Goal: Task Accomplishment & Management: Use online tool/utility

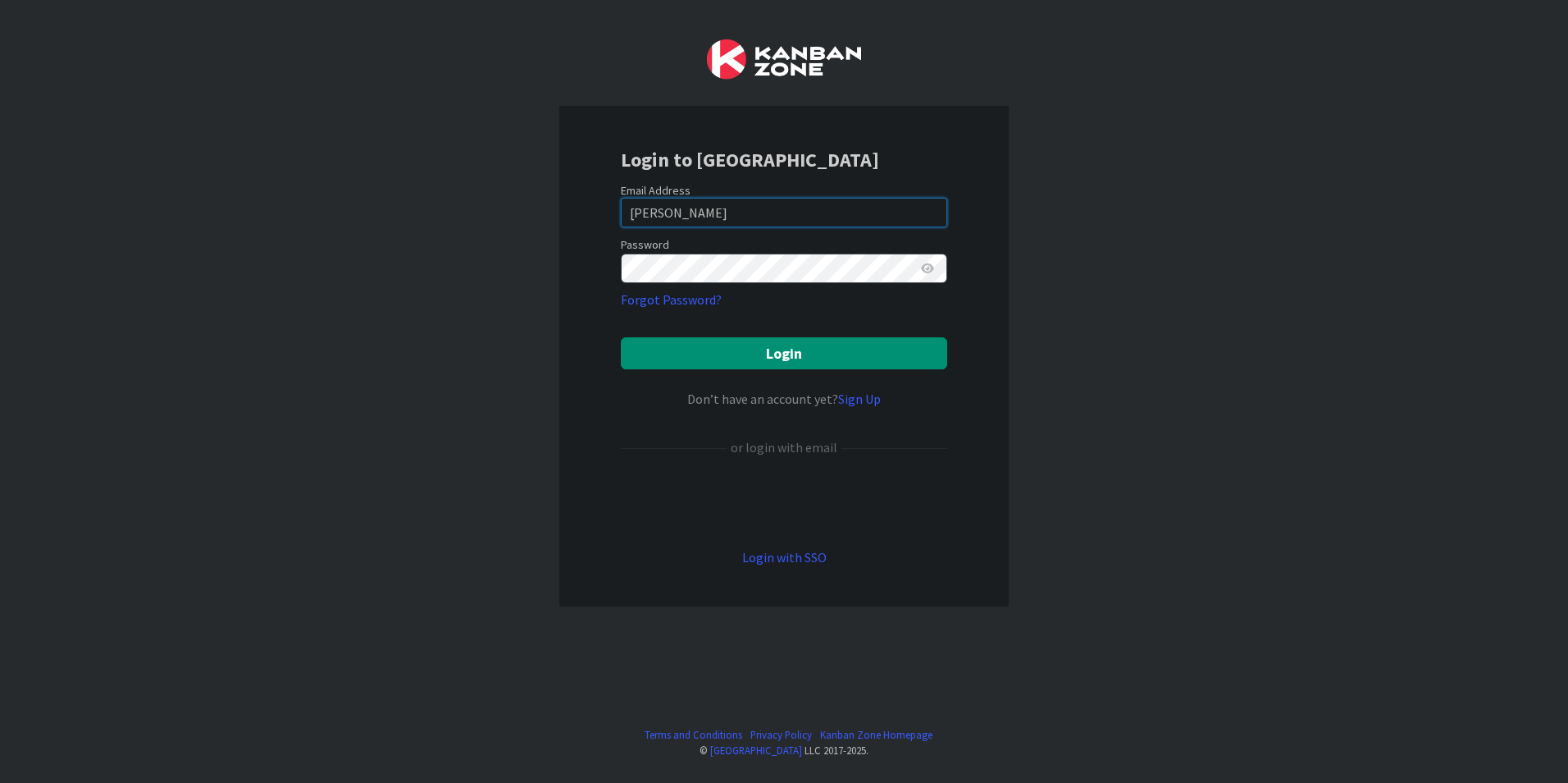
drag, startPoint x: 681, startPoint y: 208, endPoint x: 406, endPoint y: 190, distance: 275.6
click at [411, 191] on div "Login to [GEOGRAPHIC_DATA] Email Address [PERSON_NAME] Password Forgot Password…" at bounding box center [784, 392] width 1568 height 783
type input "a"
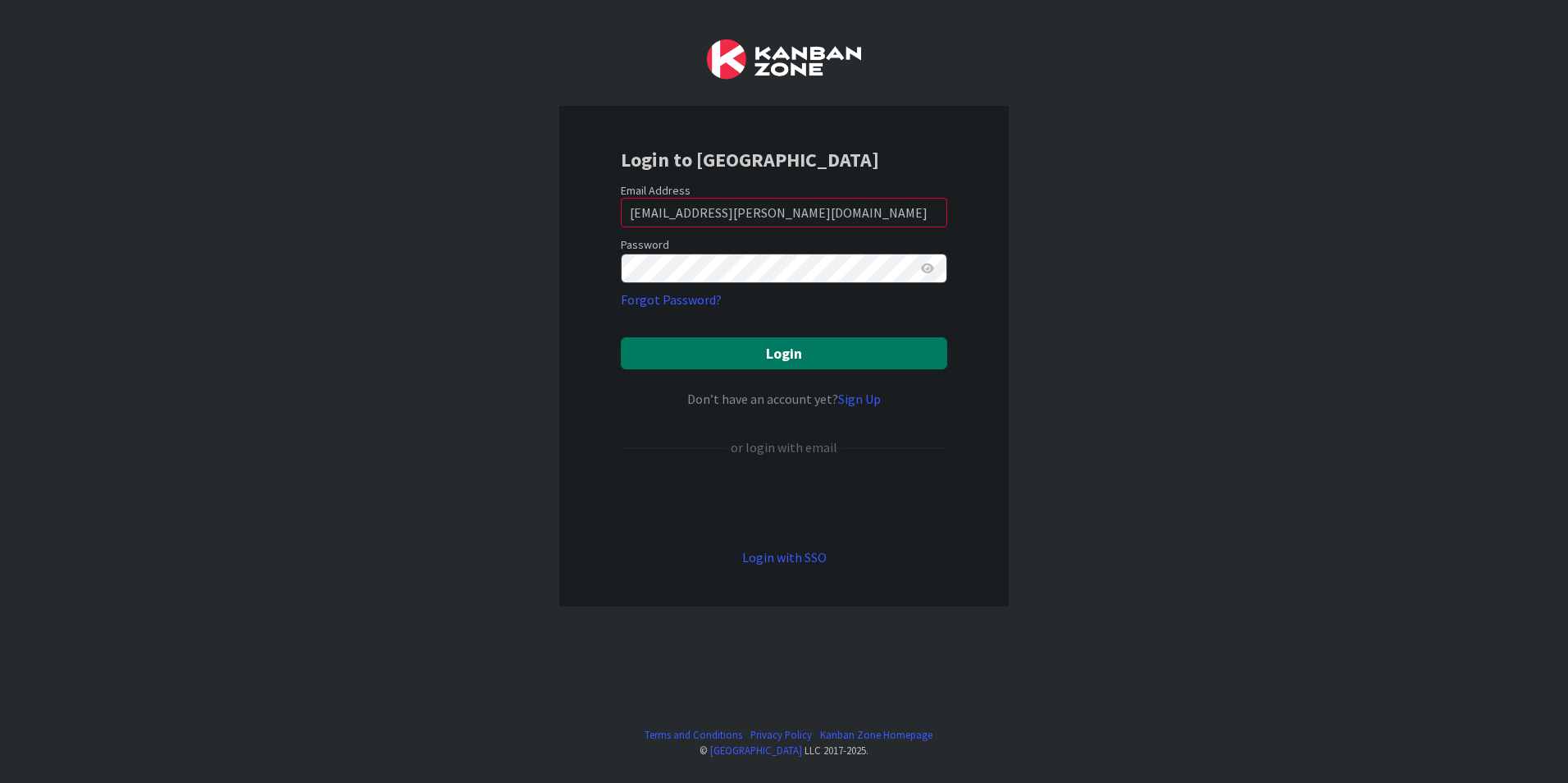
click at [796, 358] on button "Login" at bounding box center [784, 353] width 327 height 32
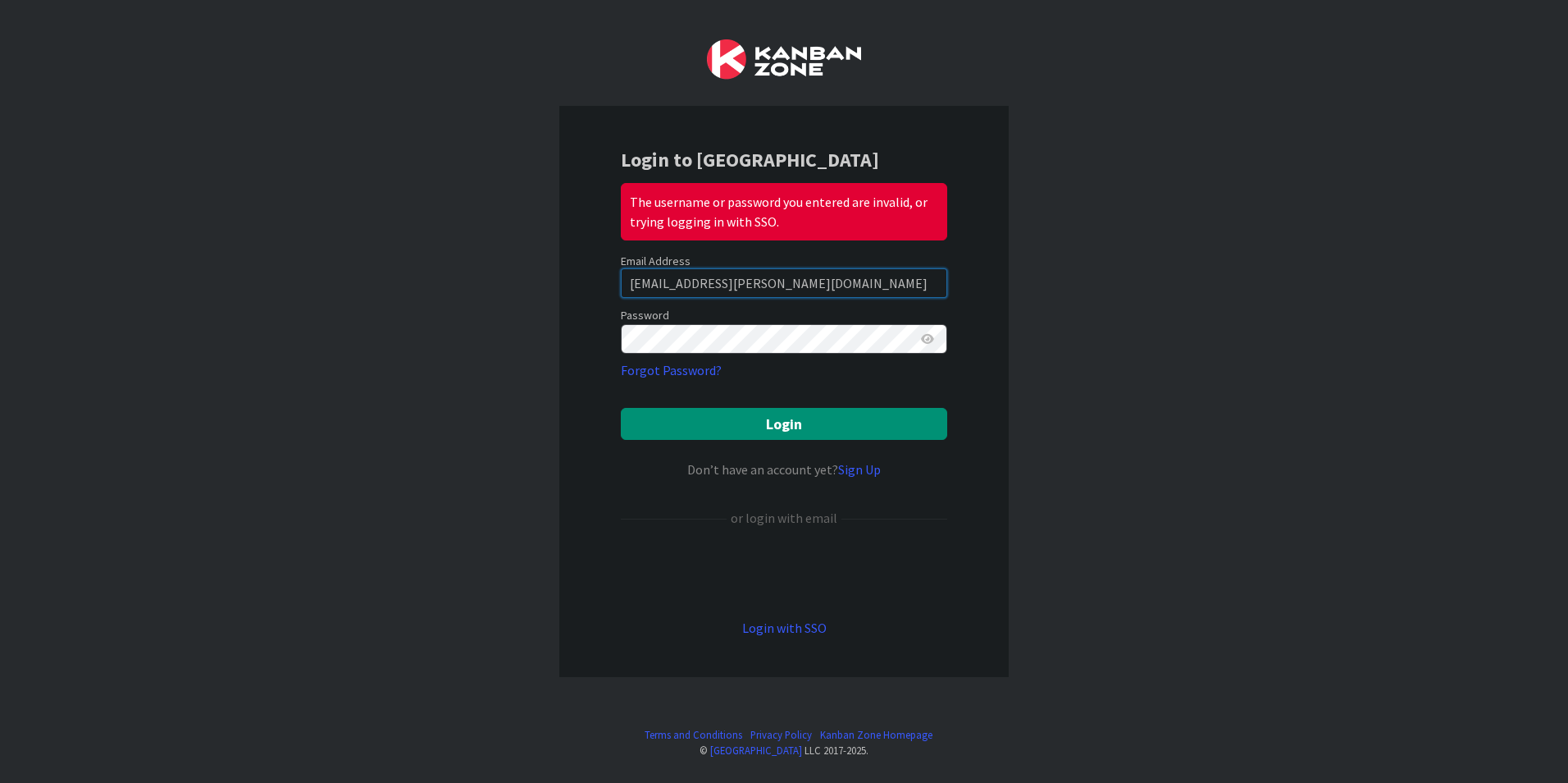
drag, startPoint x: 803, startPoint y: 291, endPoint x: 675, endPoint y: 288, distance: 128.0
click at [675, 288] on input "[EMAIL_ADDRESS][PERSON_NAME][DOMAIN_NAME]" at bounding box center [784, 283] width 327 height 30
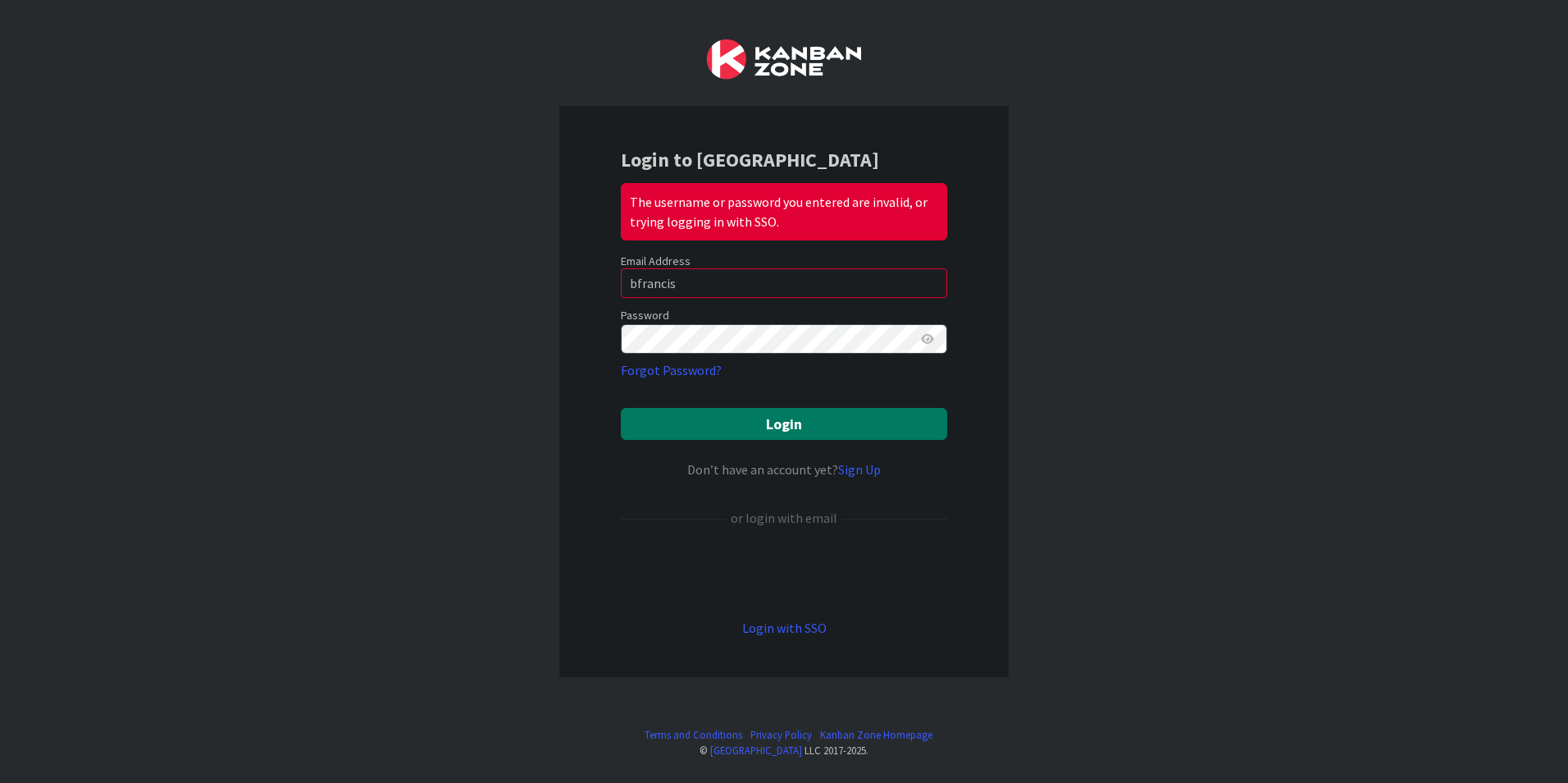
drag, startPoint x: 791, startPoint y: 421, endPoint x: 752, endPoint y: 407, distance: 41.4
click at [789, 421] on button "Login" at bounding box center [784, 424] width 327 height 32
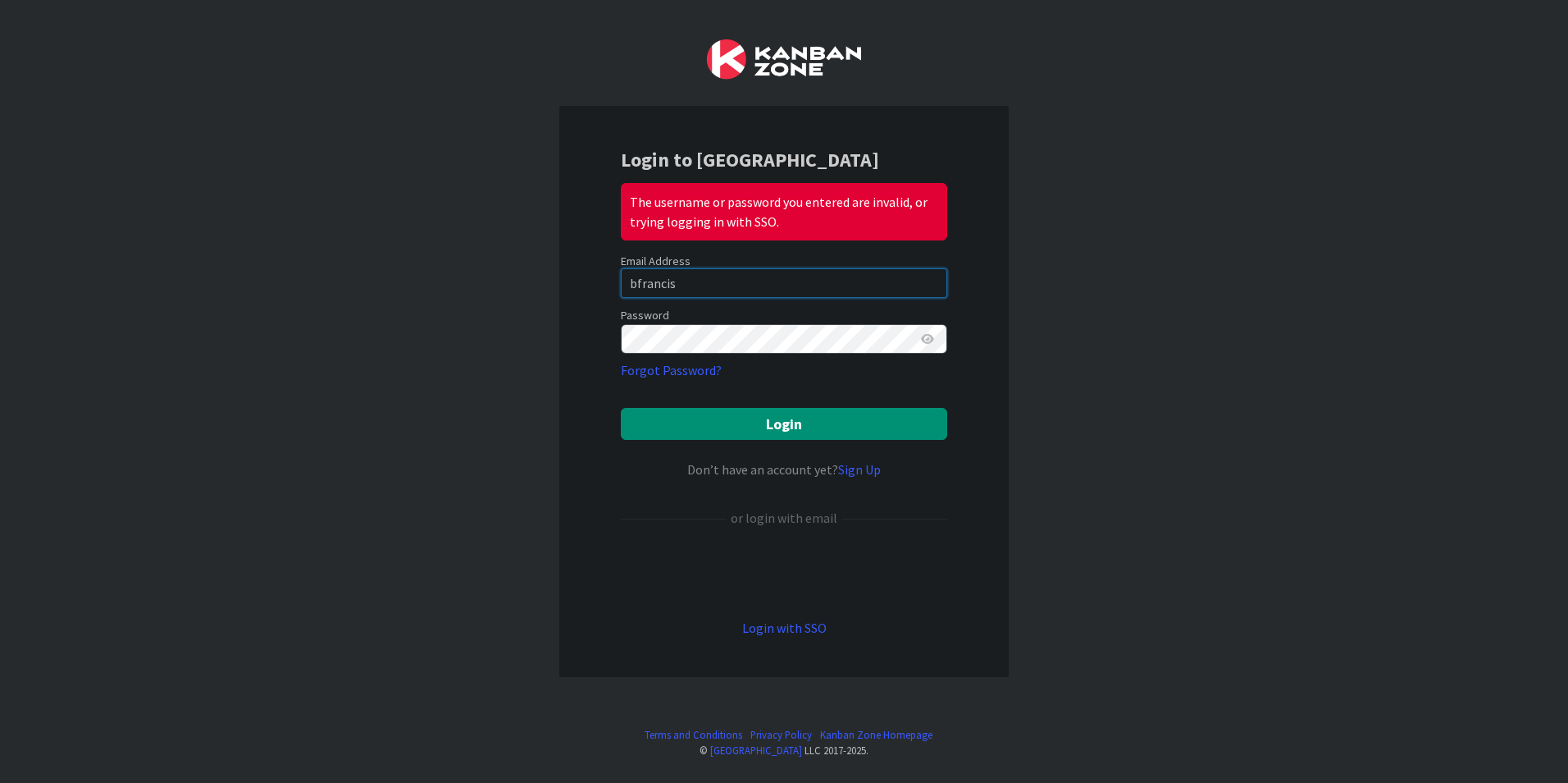
click at [715, 282] on input "bfrancis" at bounding box center [784, 283] width 327 height 30
click at [704, 285] on input "bfrancis" at bounding box center [784, 283] width 327 height 30
type input "[EMAIL_ADDRESS][PERSON_NAME][DOMAIN_NAME]"
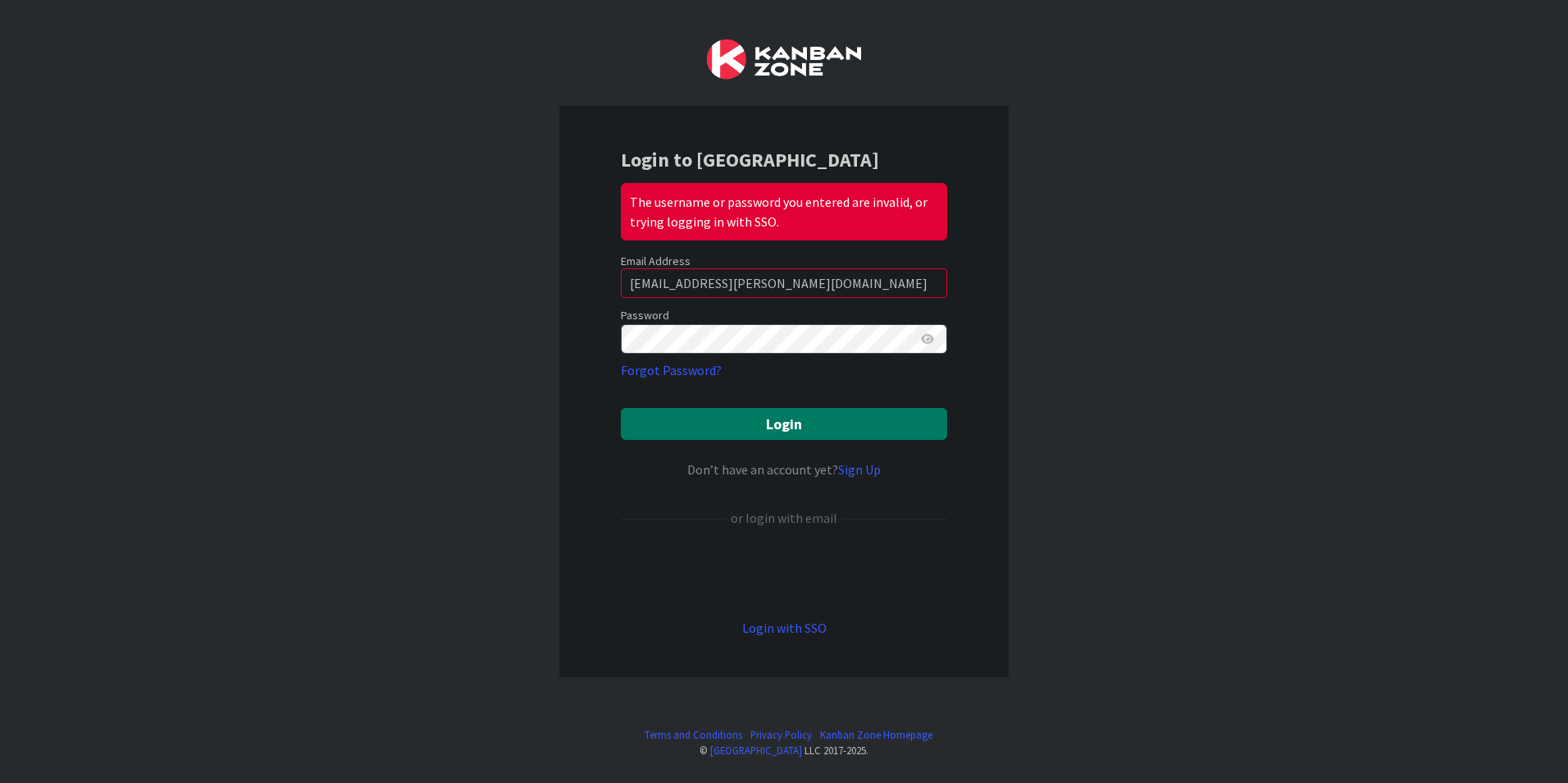
drag, startPoint x: 780, startPoint y: 426, endPoint x: 806, endPoint y: 416, distance: 27.9
click at [782, 426] on button "Login" at bounding box center [784, 424] width 327 height 32
click at [782, 624] on link "Login with SSO" at bounding box center [784, 627] width 85 height 17
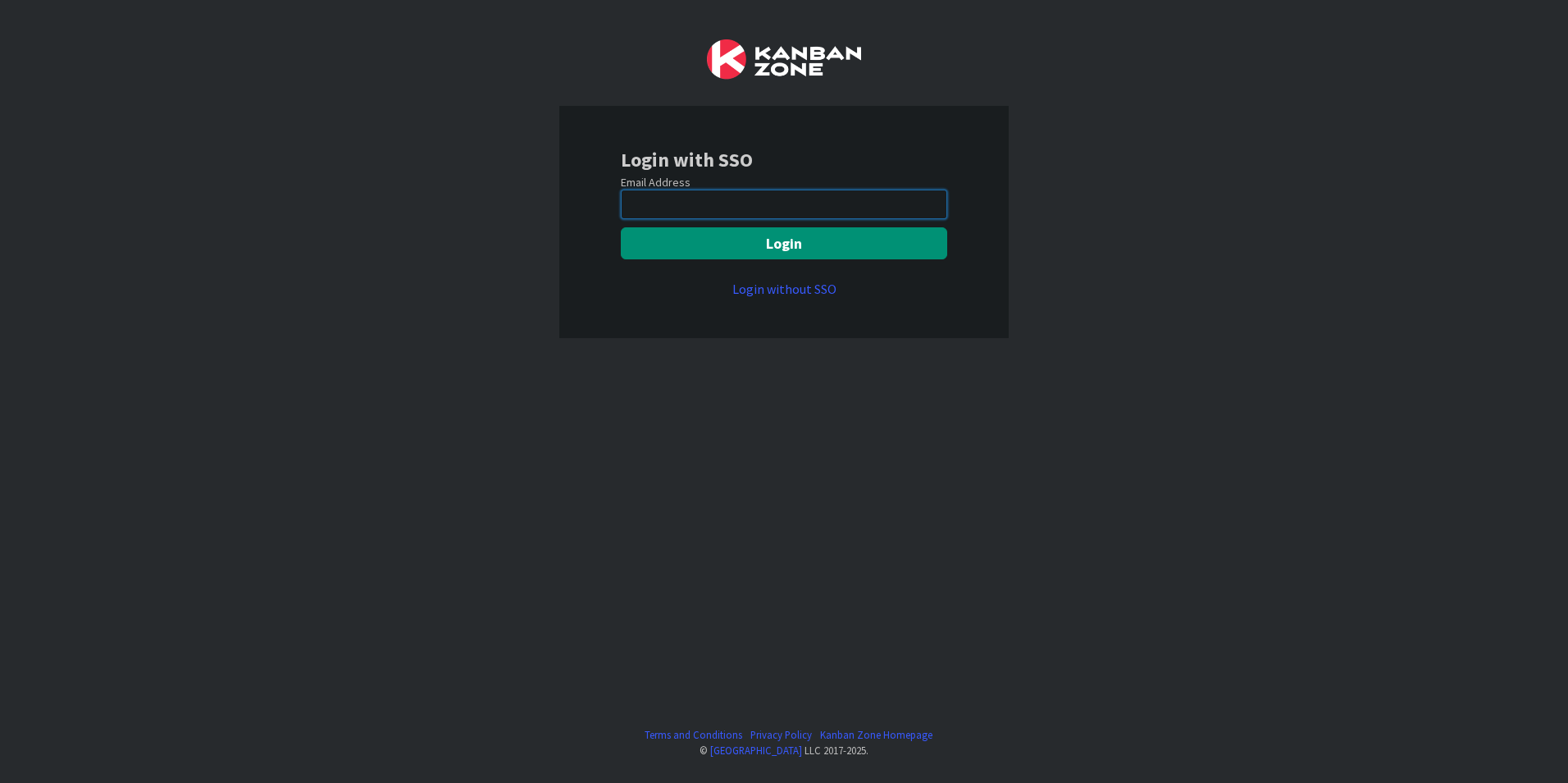
click at [751, 208] on input "email" at bounding box center [784, 204] width 327 height 30
click at [725, 204] on input "email" at bounding box center [784, 204] width 327 height 30
type input "[EMAIL_ADDRESS][PERSON_NAME][DOMAIN_NAME]"
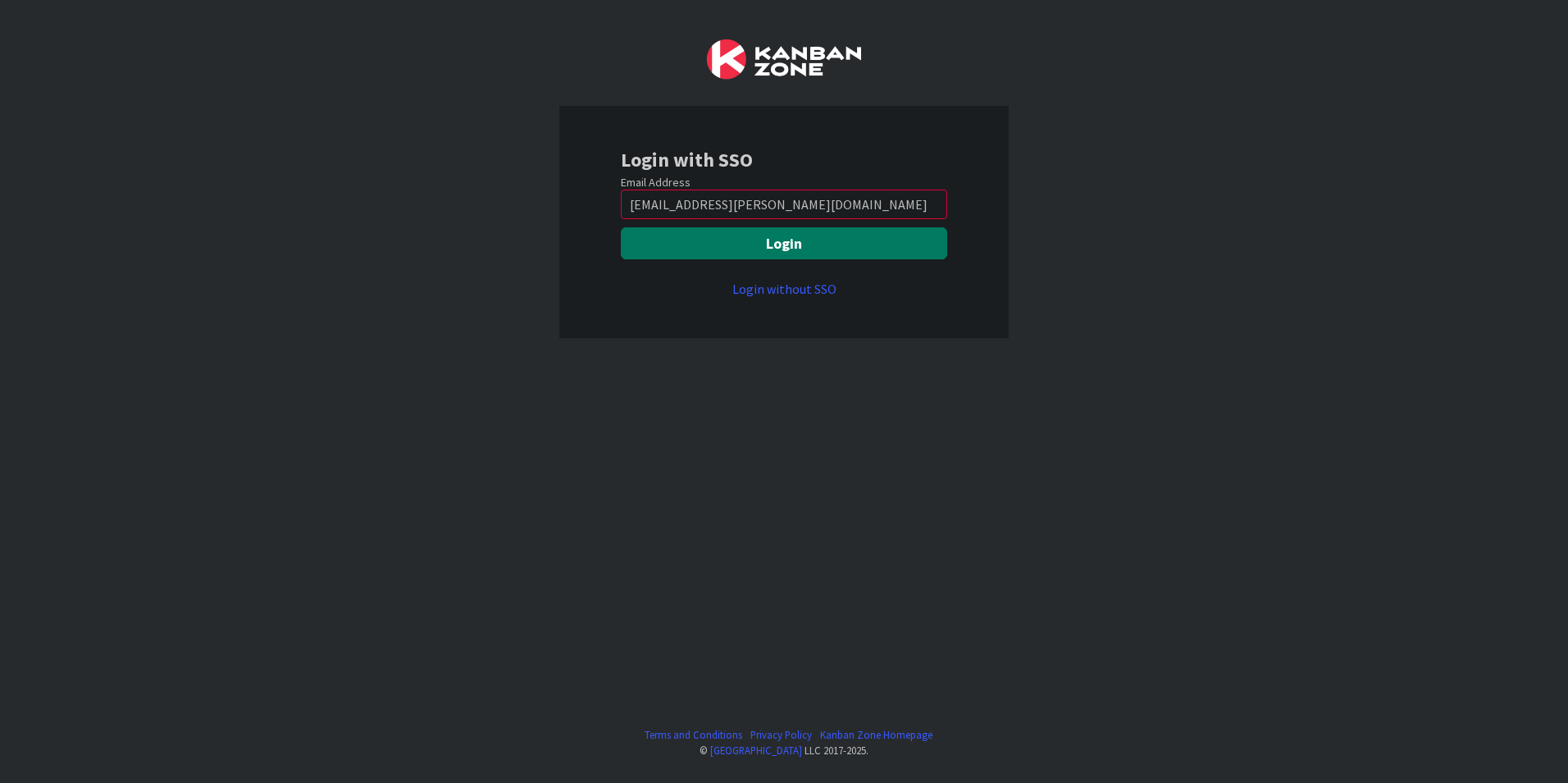
click at [767, 241] on button "Login" at bounding box center [784, 243] width 327 height 32
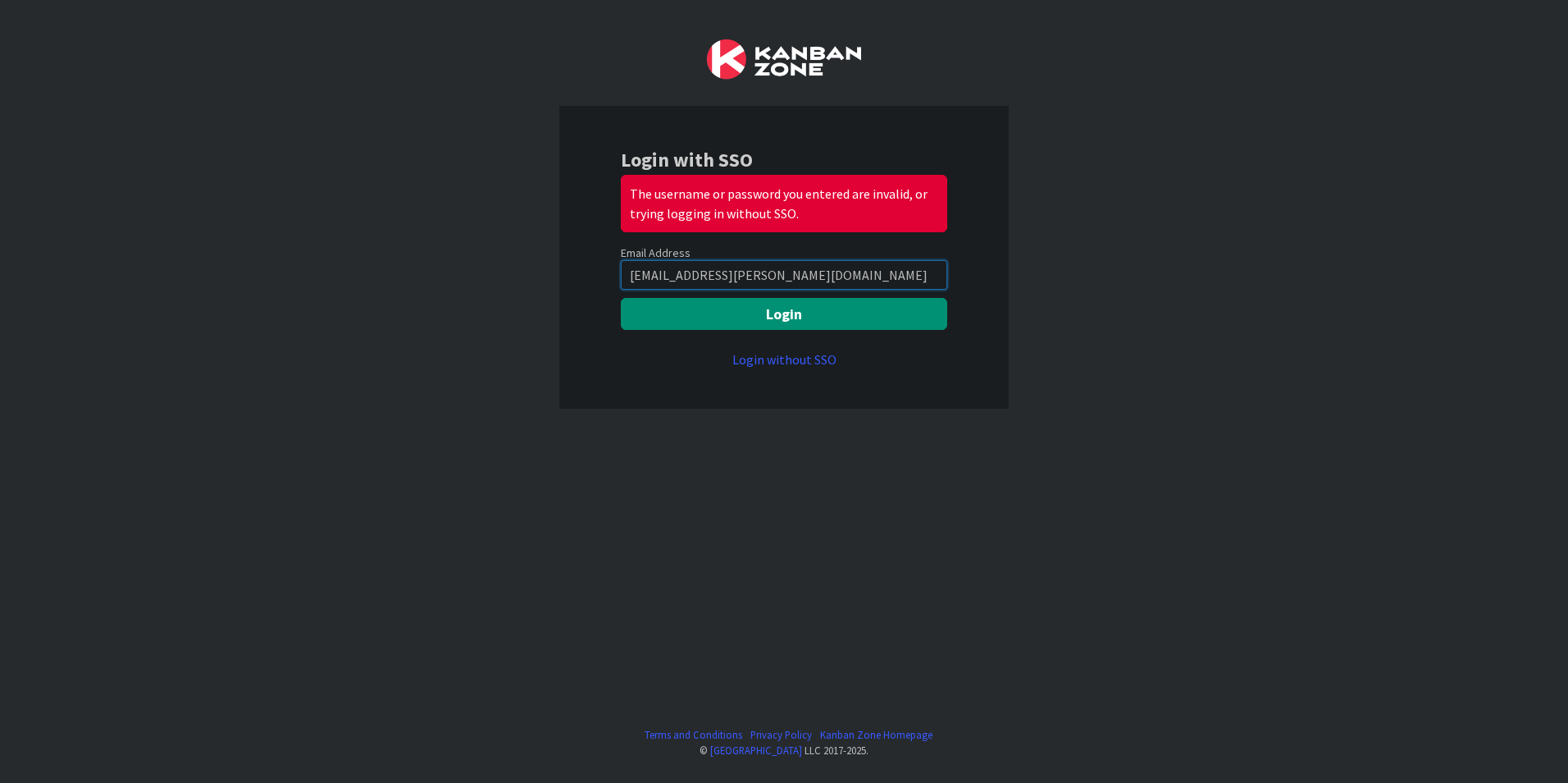
drag, startPoint x: 800, startPoint y: 278, endPoint x: 167, endPoint y: 225, distance: 635.2
click at [167, 225] on div "Login with SSO The username or password you entered are invalid, or trying logg…" at bounding box center [784, 392] width 1568 height 783
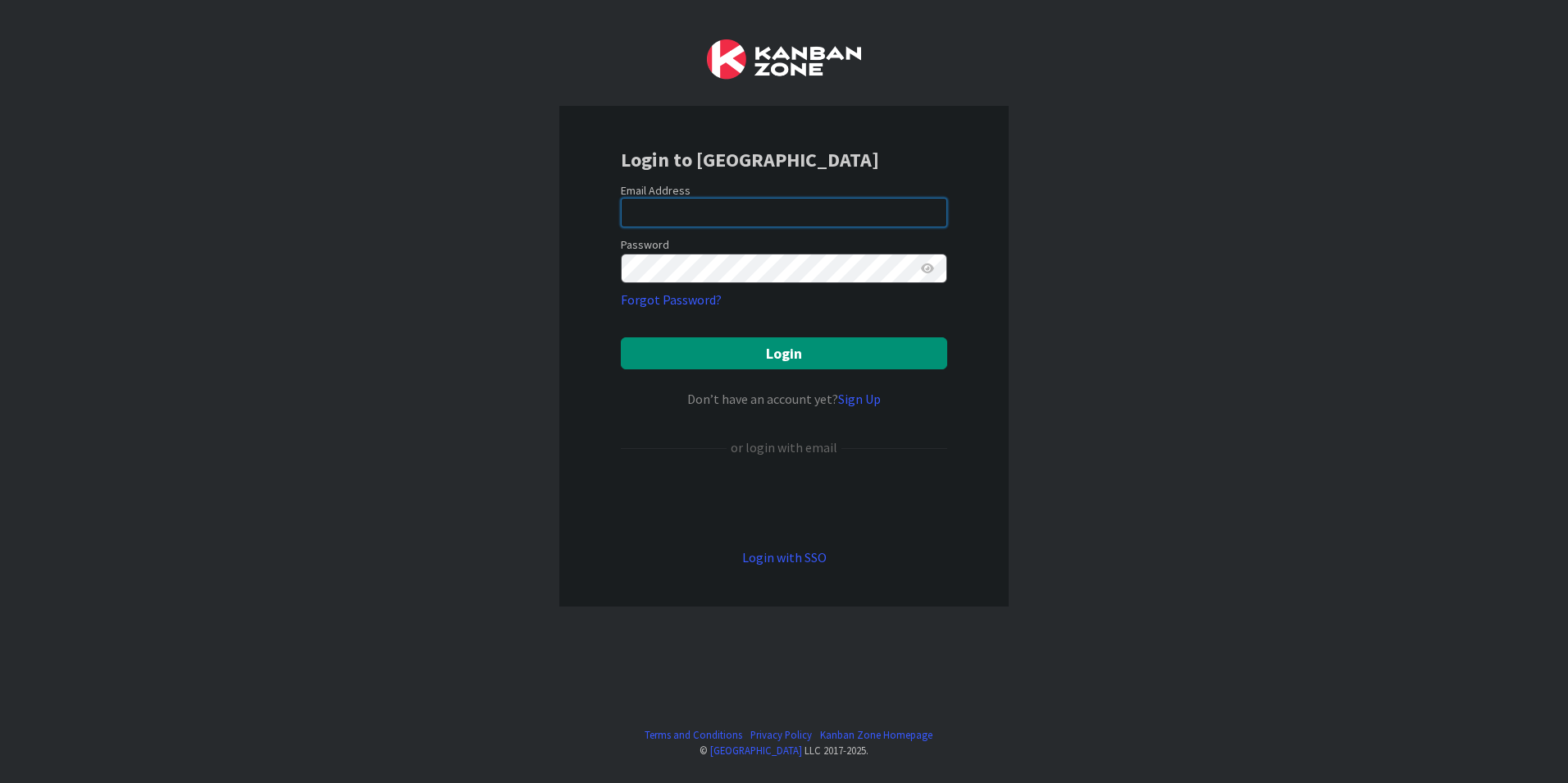
type input "[EMAIL_ADDRESS][PERSON_NAME][DOMAIN_NAME]"
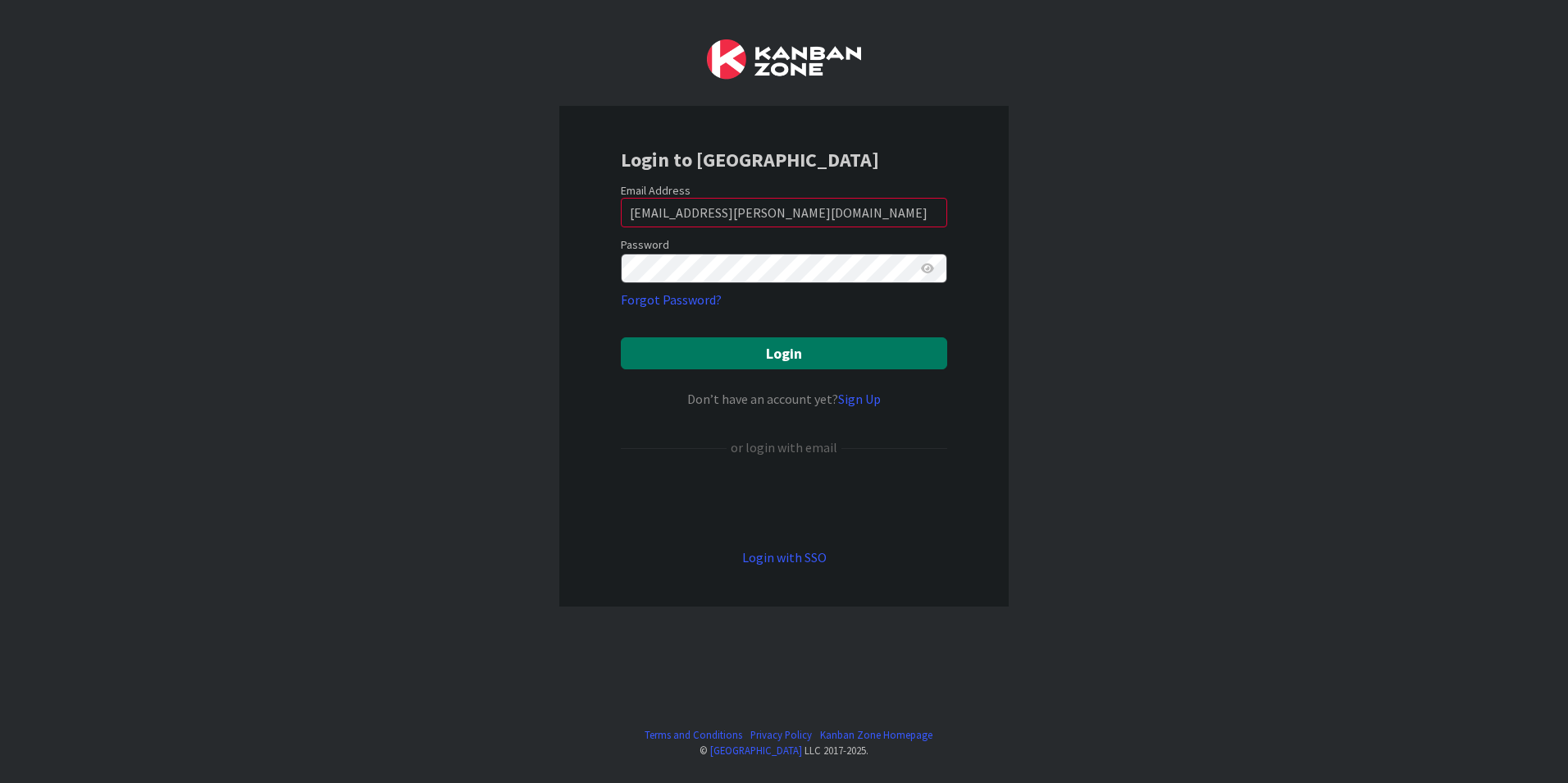
click at [773, 351] on button "Login" at bounding box center [784, 353] width 327 height 32
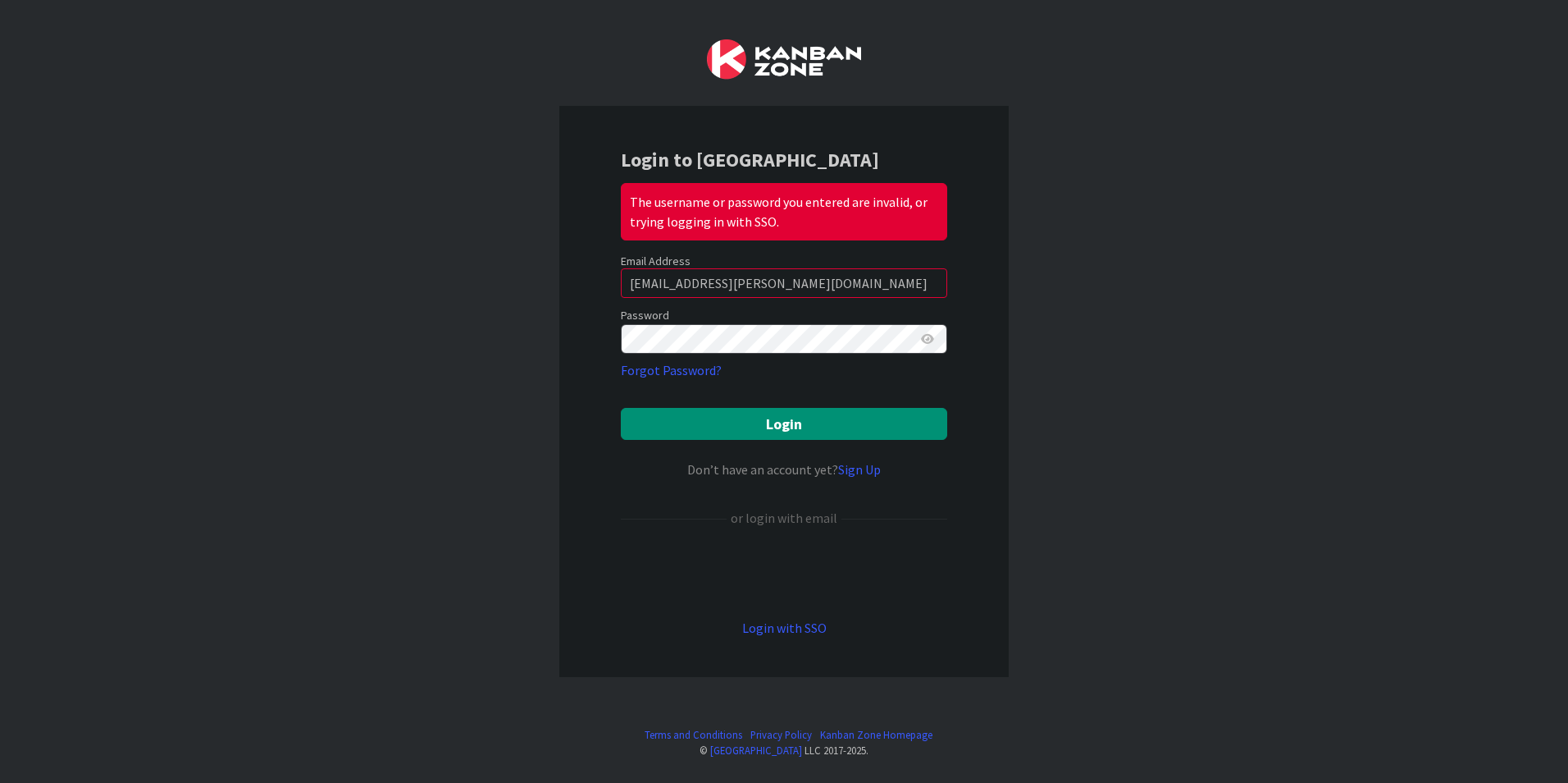
click at [909, 341] on keeper-lock "Open Keeper Popup" at bounding box center [904, 338] width 20 height 20
click at [341, 357] on div "Login to Kanban Zone The username or password you entered are invalid, or tryin…" at bounding box center [784, 392] width 1568 height 783
click at [551, 447] on div "Login to Kanban Zone The username or password you entered are invalid, or tryin…" at bounding box center [784, 392] width 1568 height 783
click at [687, 433] on button "Login" at bounding box center [784, 424] width 327 height 32
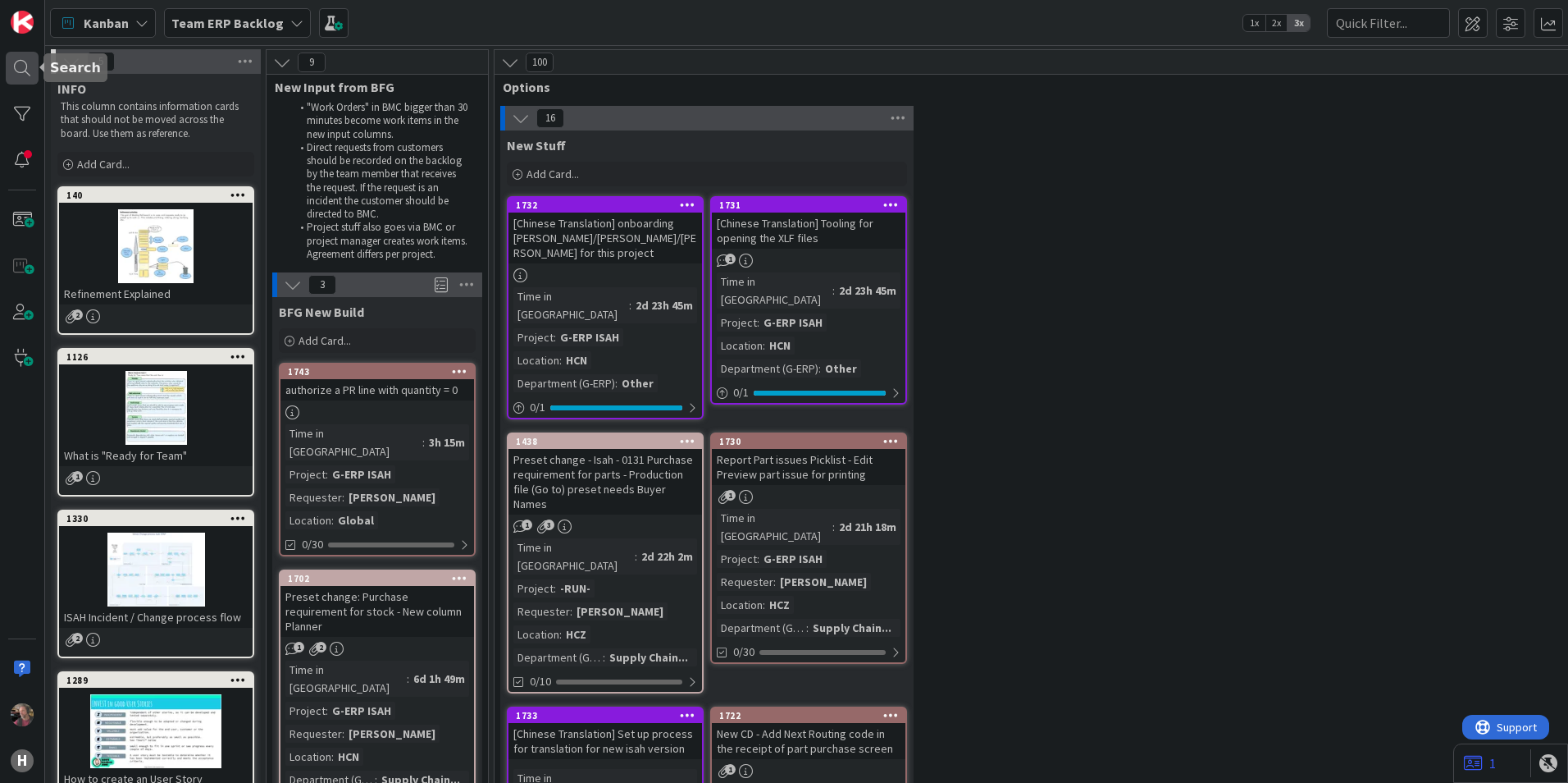
click at [22, 64] on div at bounding box center [23, 68] width 33 height 33
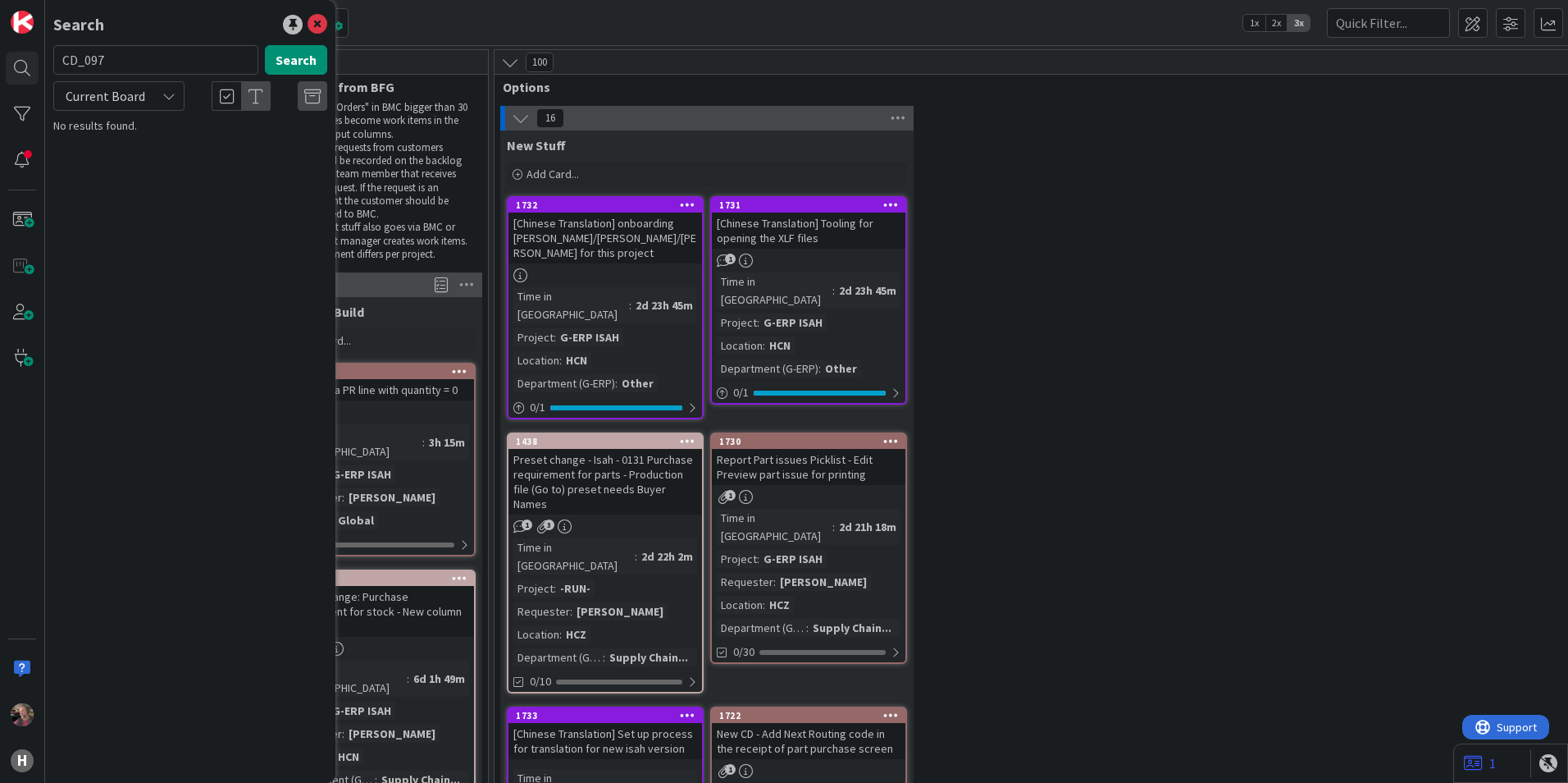
drag, startPoint x: 159, startPoint y: 95, endPoint x: 136, endPoint y: 112, distance: 28.6
click at [155, 99] on div "Current Board" at bounding box center [119, 96] width 131 height 30
click at [103, 164] on span "All Boards" at bounding box center [147, 164] width 170 height 24
click at [294, 54] on button "Search" at bounding box center [295, 60] width 62 height 30
click at [149, 62] on input "CD_097" at bounding box center [155, 60] width 205 height 30
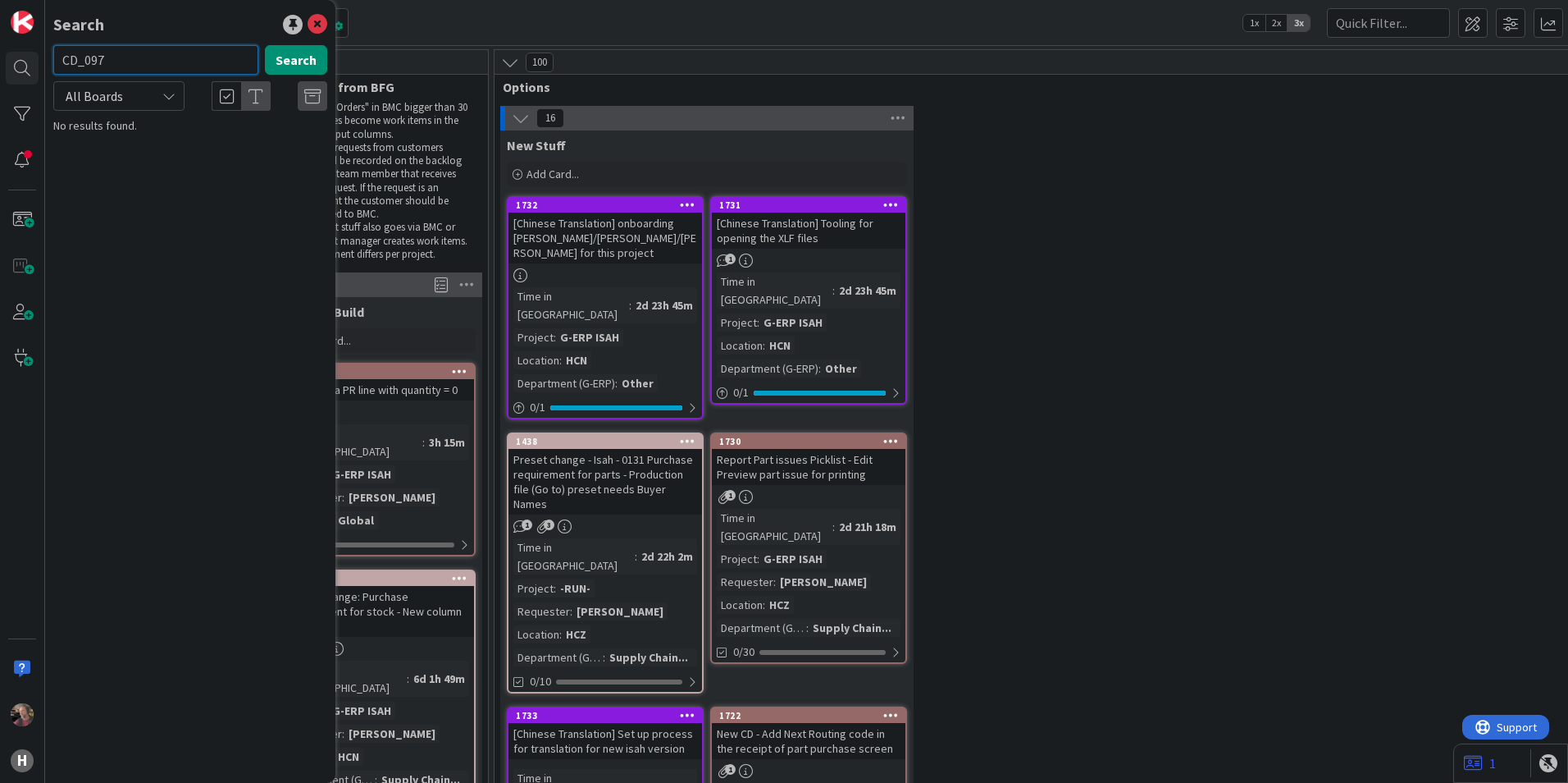
click at [85, 59] on input "CD_097" at bounding box center [155, 60] width 205 height 30
click at [76, 59] on input "CD097" at bounding box center [155, 60] width 205 height 30
type input "097"
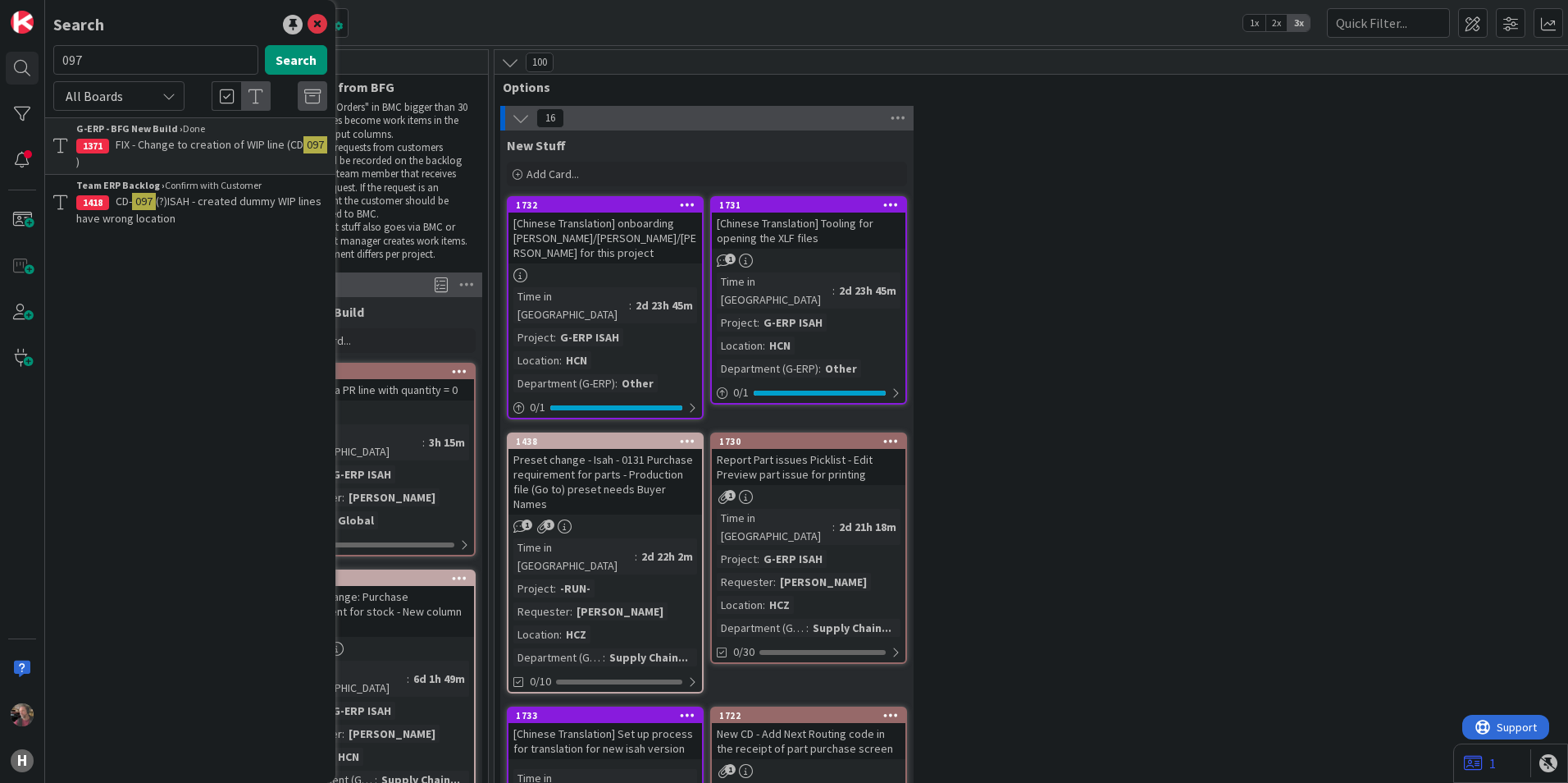
click at [204, 195] on span "(?)ISAH - created dummy WIP lines have wrong location" at bounding box center [198, 210] width 245 height 32
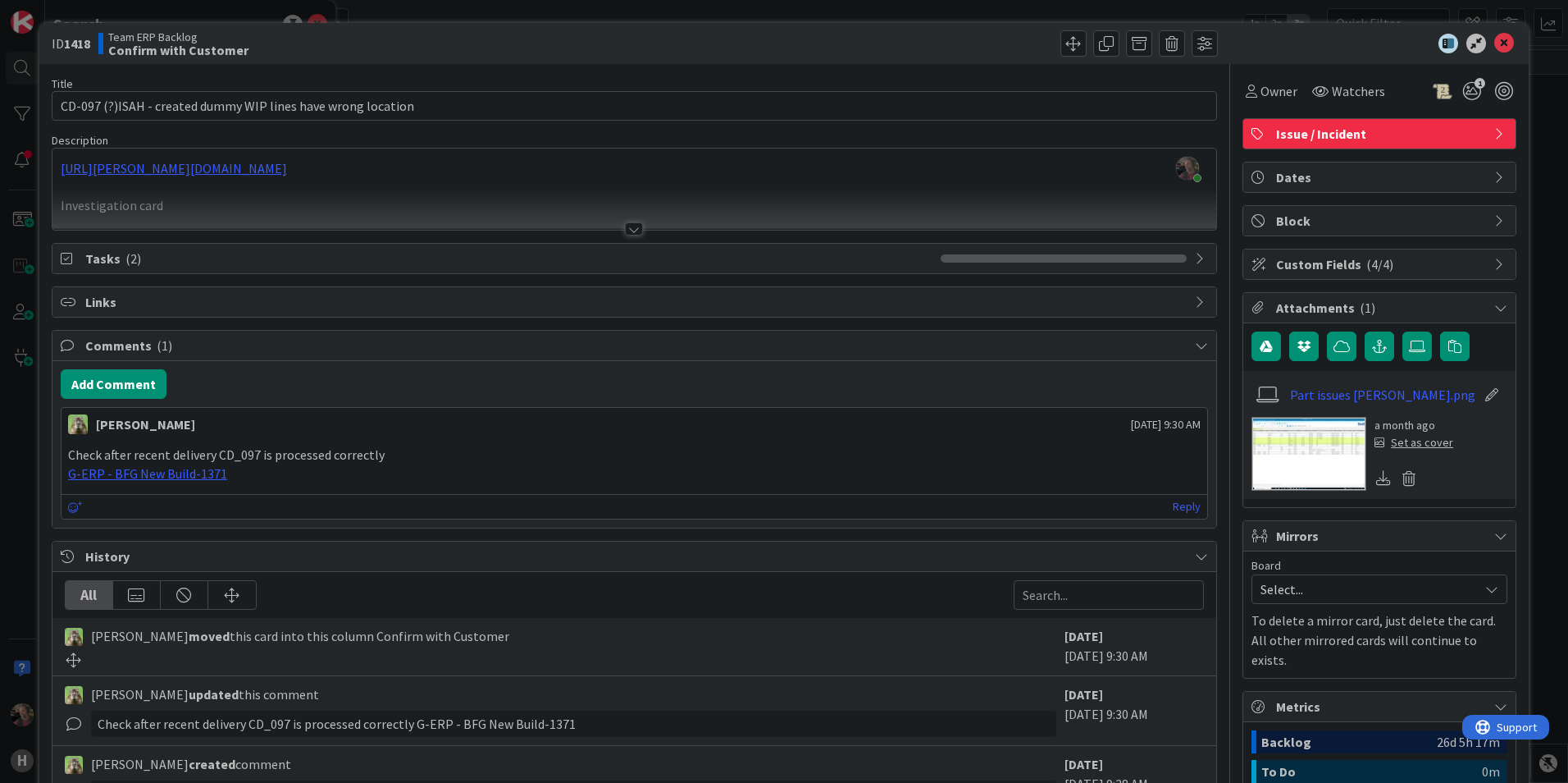
click at [632, 227] on div at bounding box center [633, 228] width 18 height 13
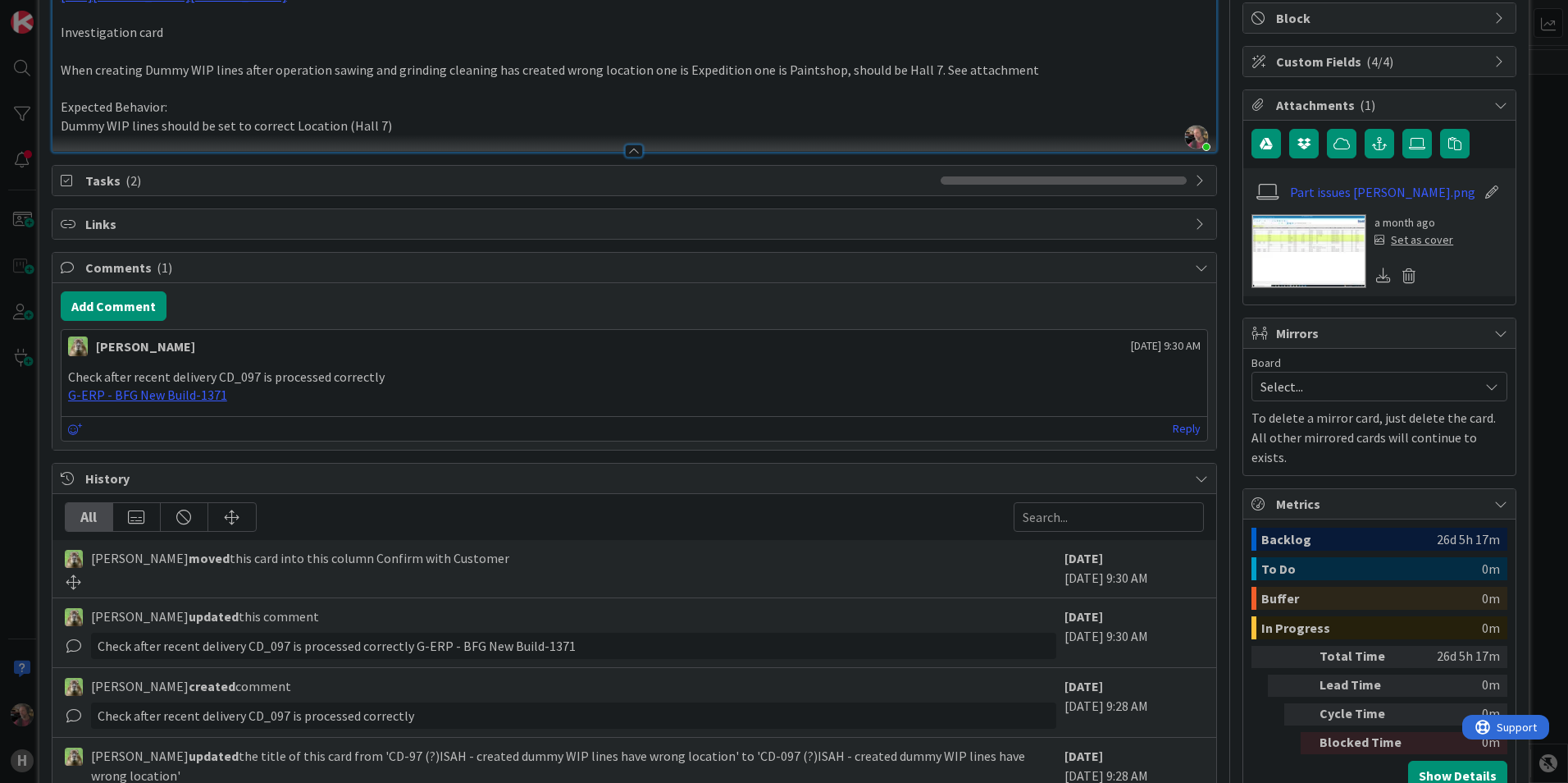
scroll to position [329, 0]
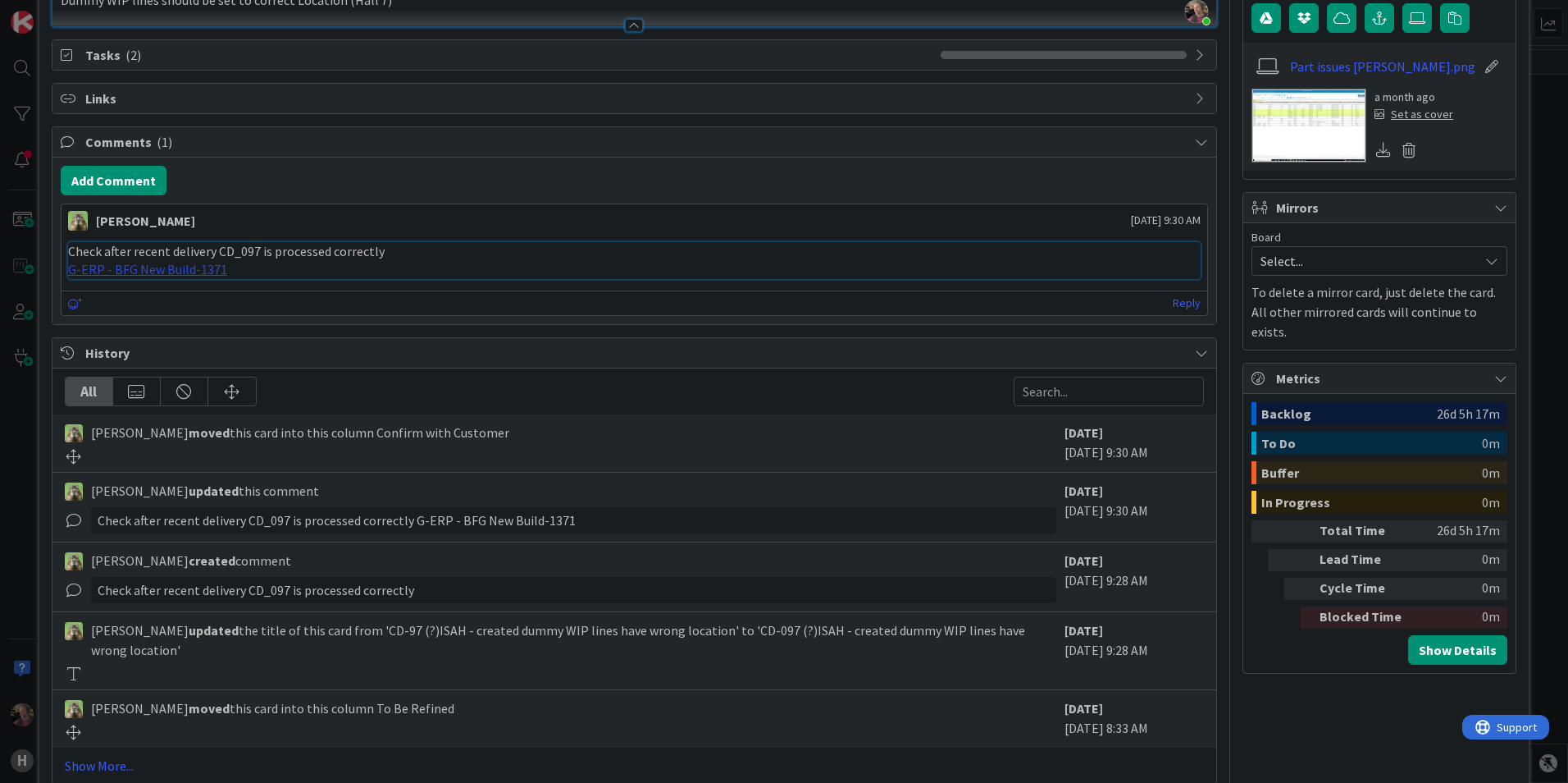
click at [153, 274] on link "G-ERP - BFG New Build-1371" at bounding box center [148, 269] width 159 height 17
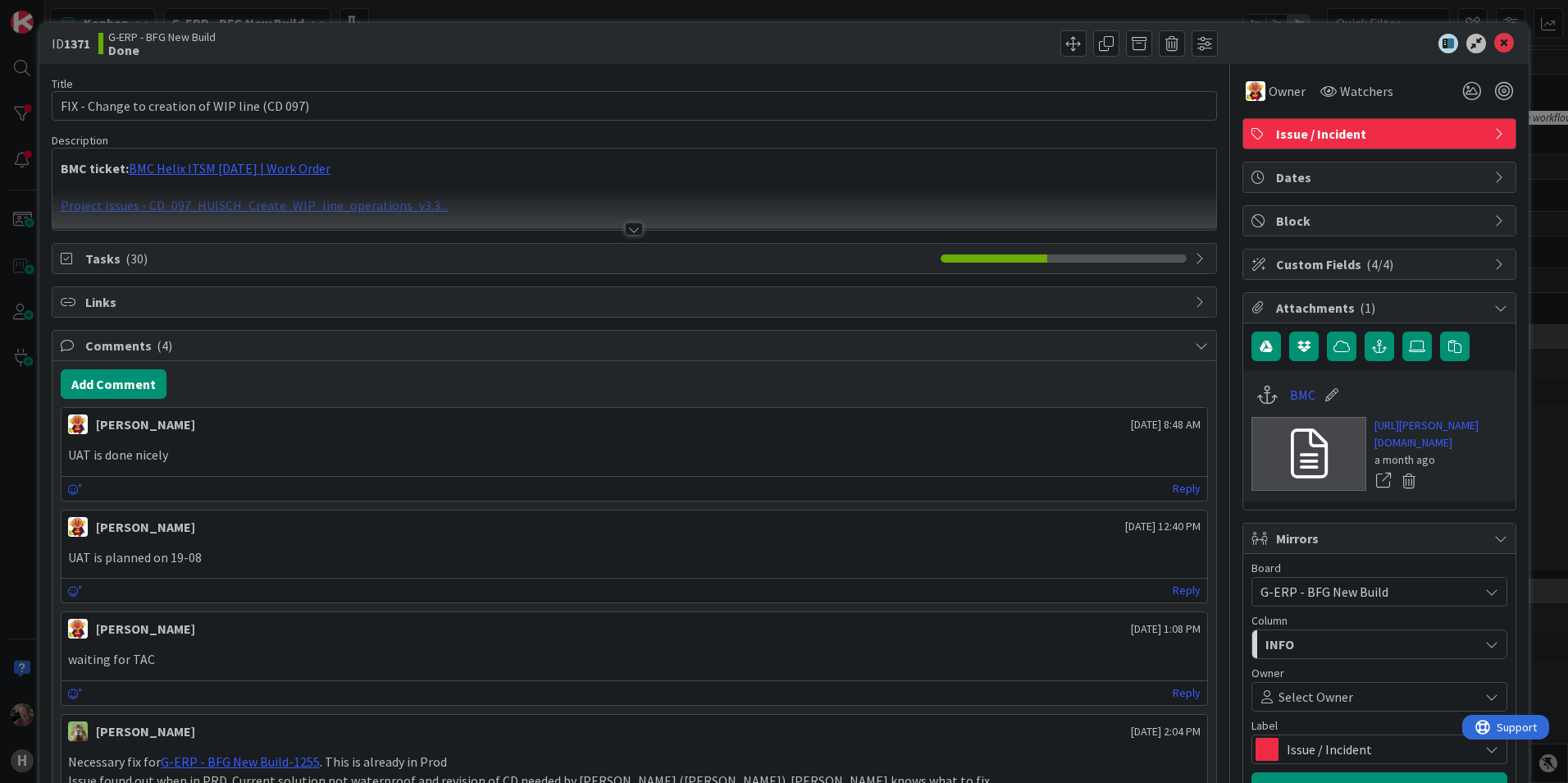
click at [632, 230] on div at bounding box center [633, 228] width 18 height 13
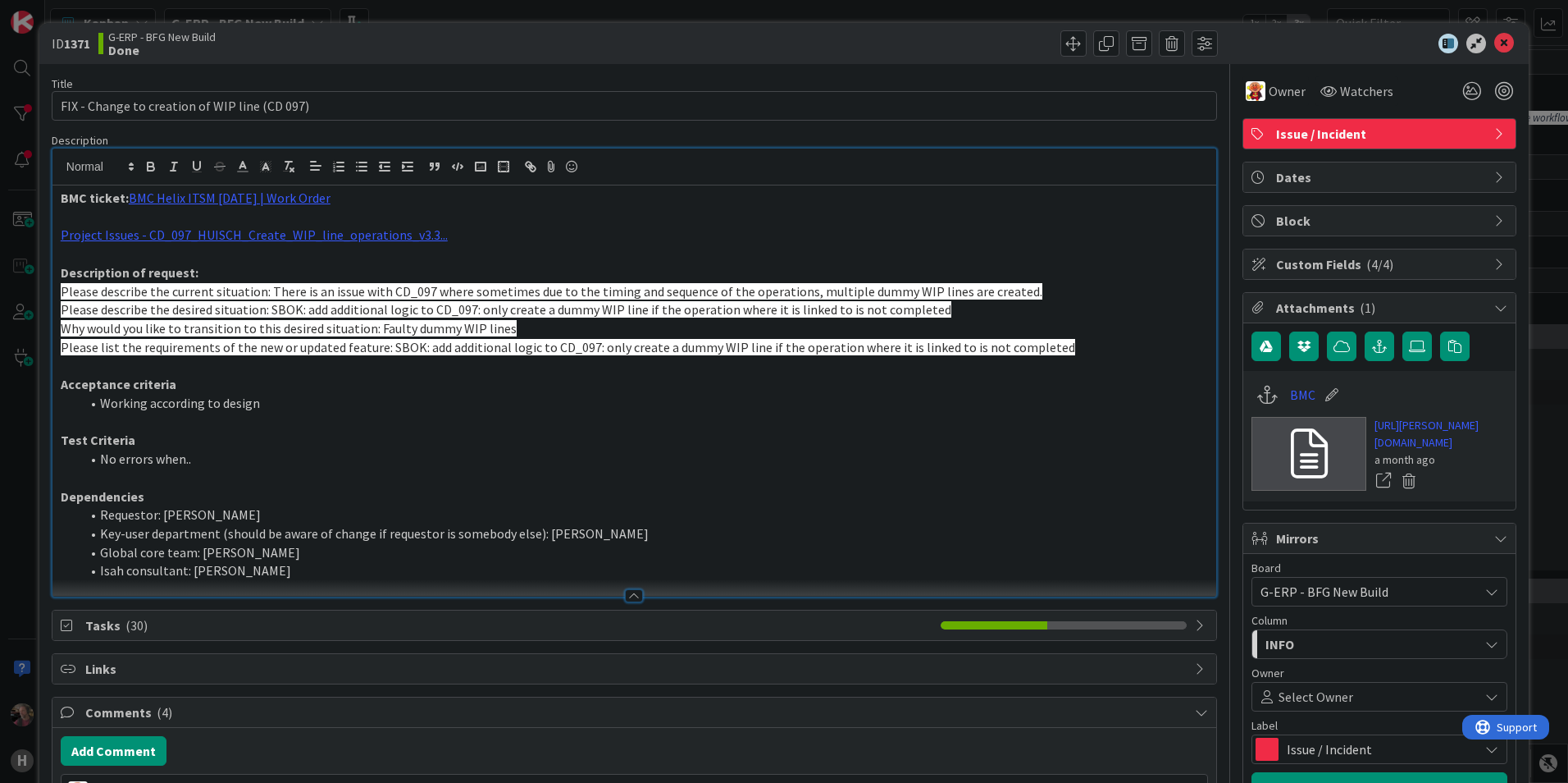
click at [621, 490] on p "Dependencies" at bounding box center [633, 497] width 1147 height 19
click at [1060, 42] on span at bounding box center [1074, 44] width 26 height 26
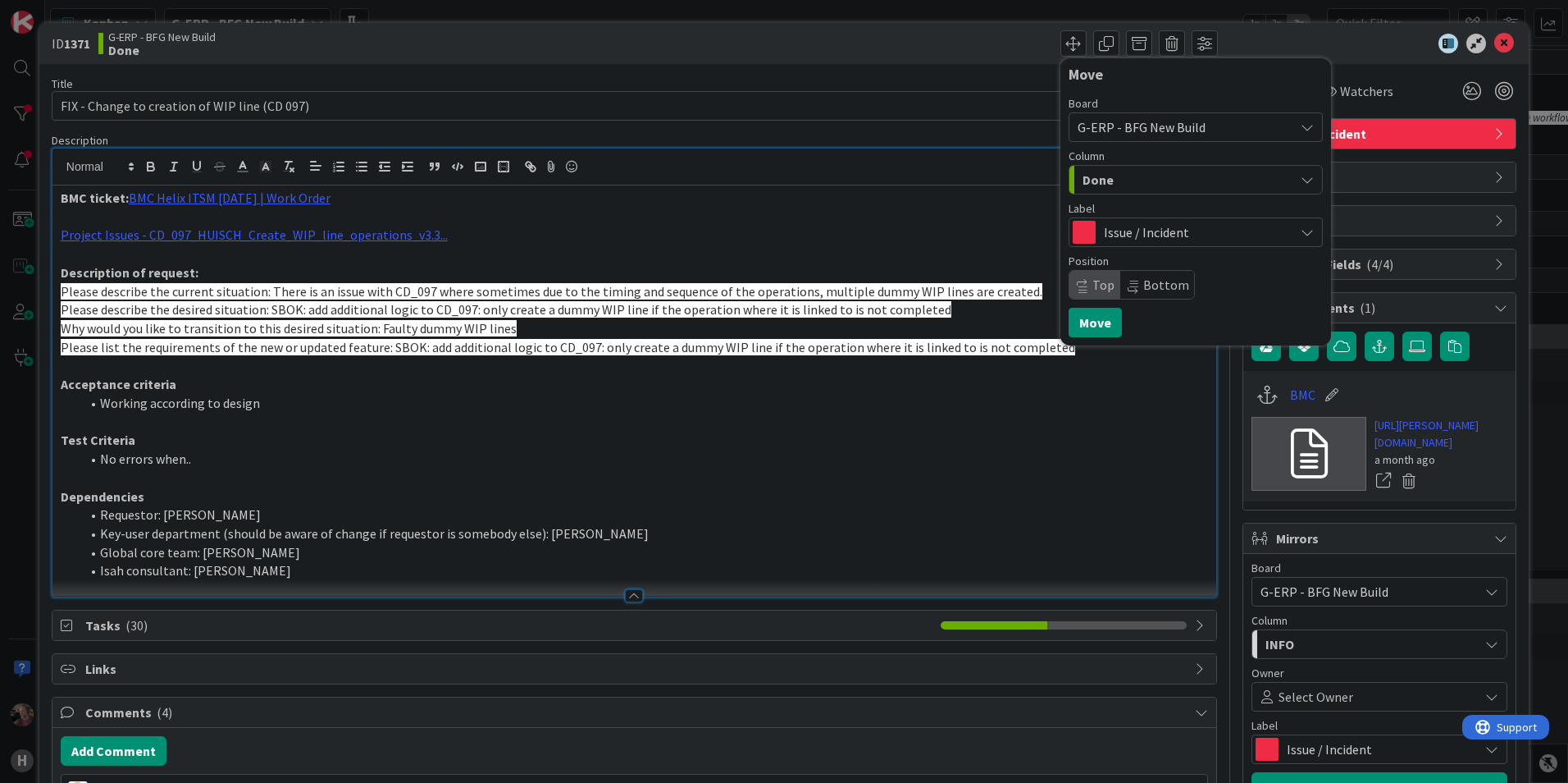
click at [1301, 180] on icon "button" at bounding box center [1307, 179] width 13 height 13
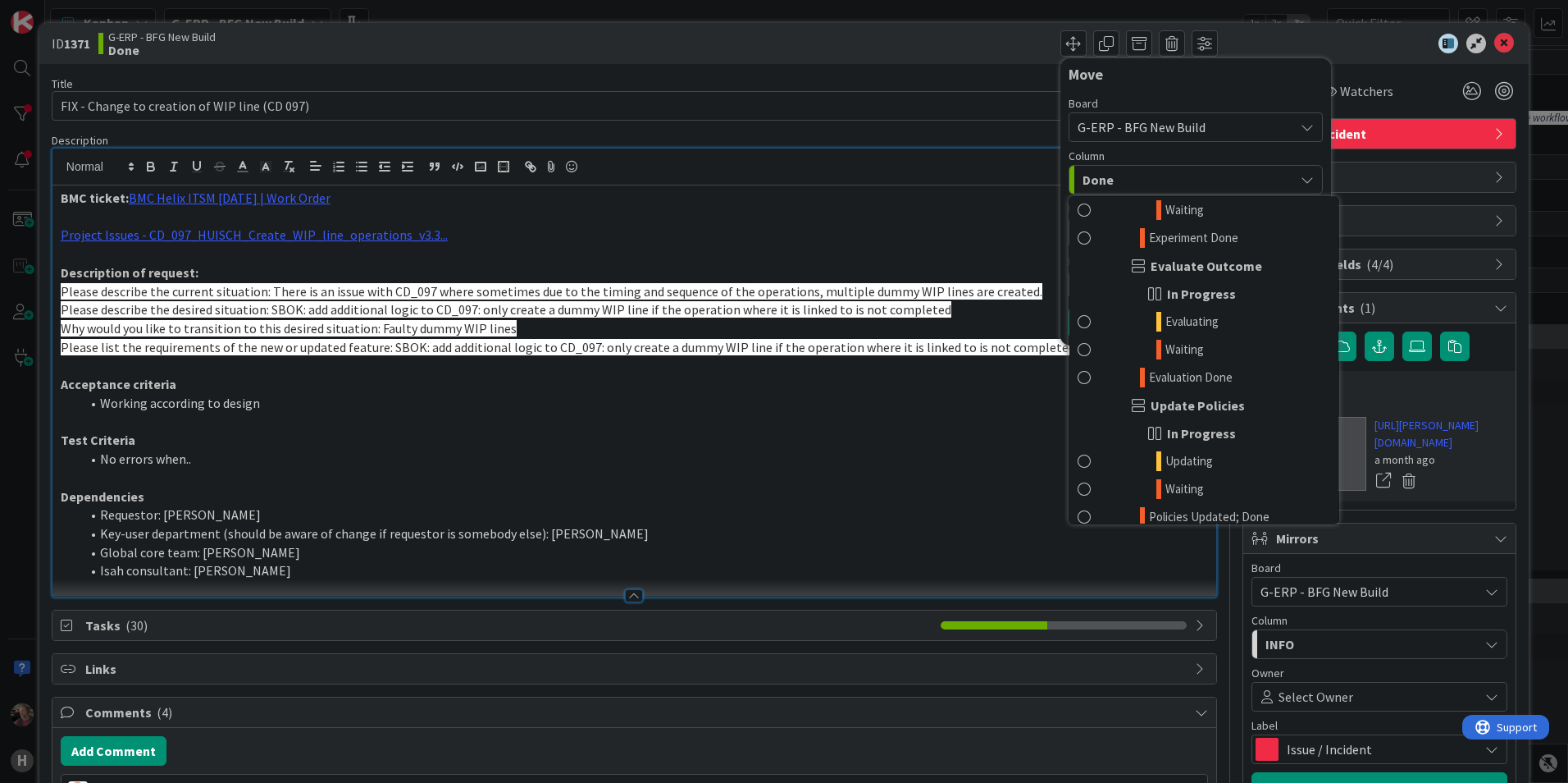
scroll to position [1778, 0]
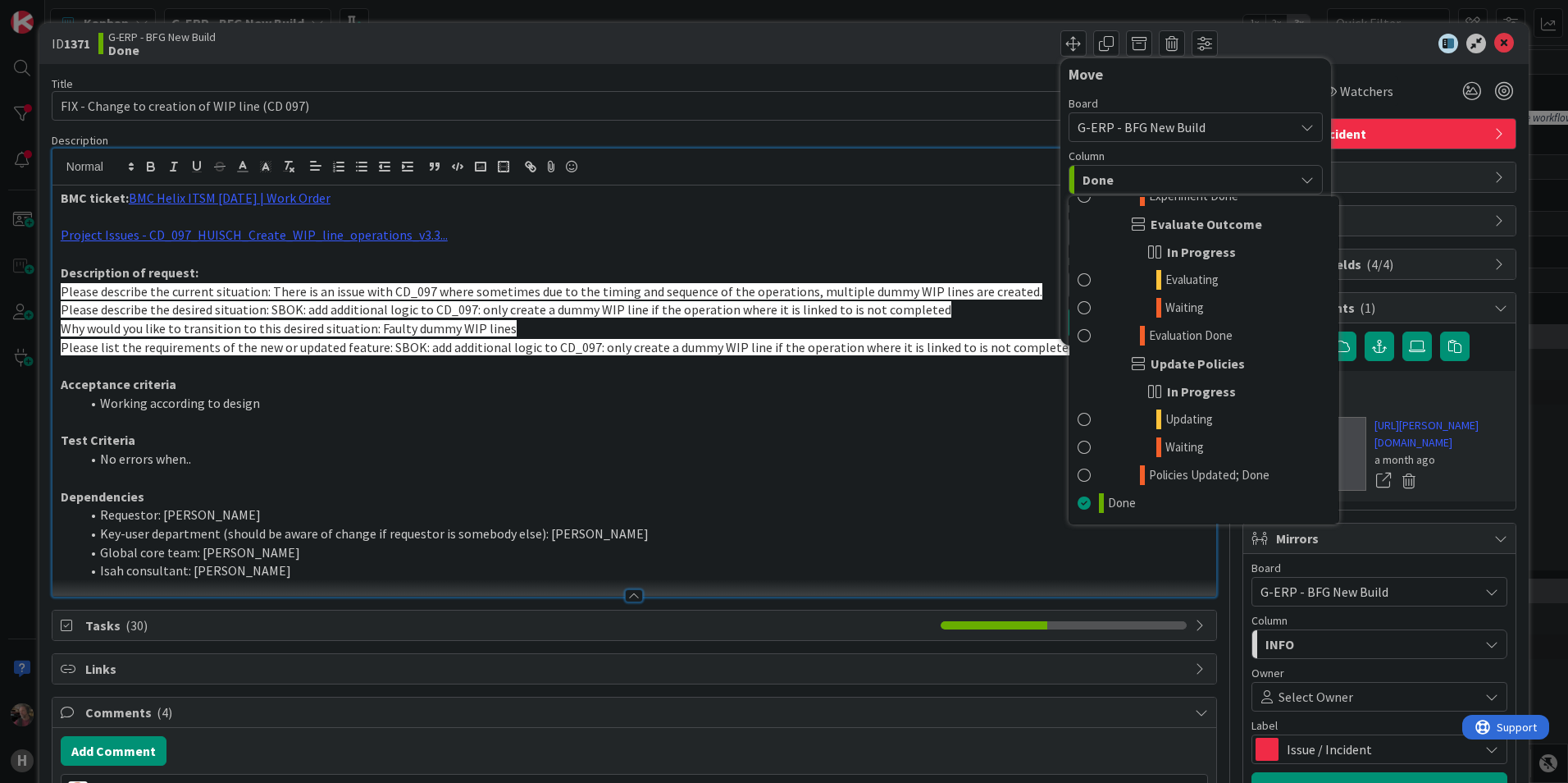
click at [865, 482] on p at bounding box center [633, 478] width 1147 height 19
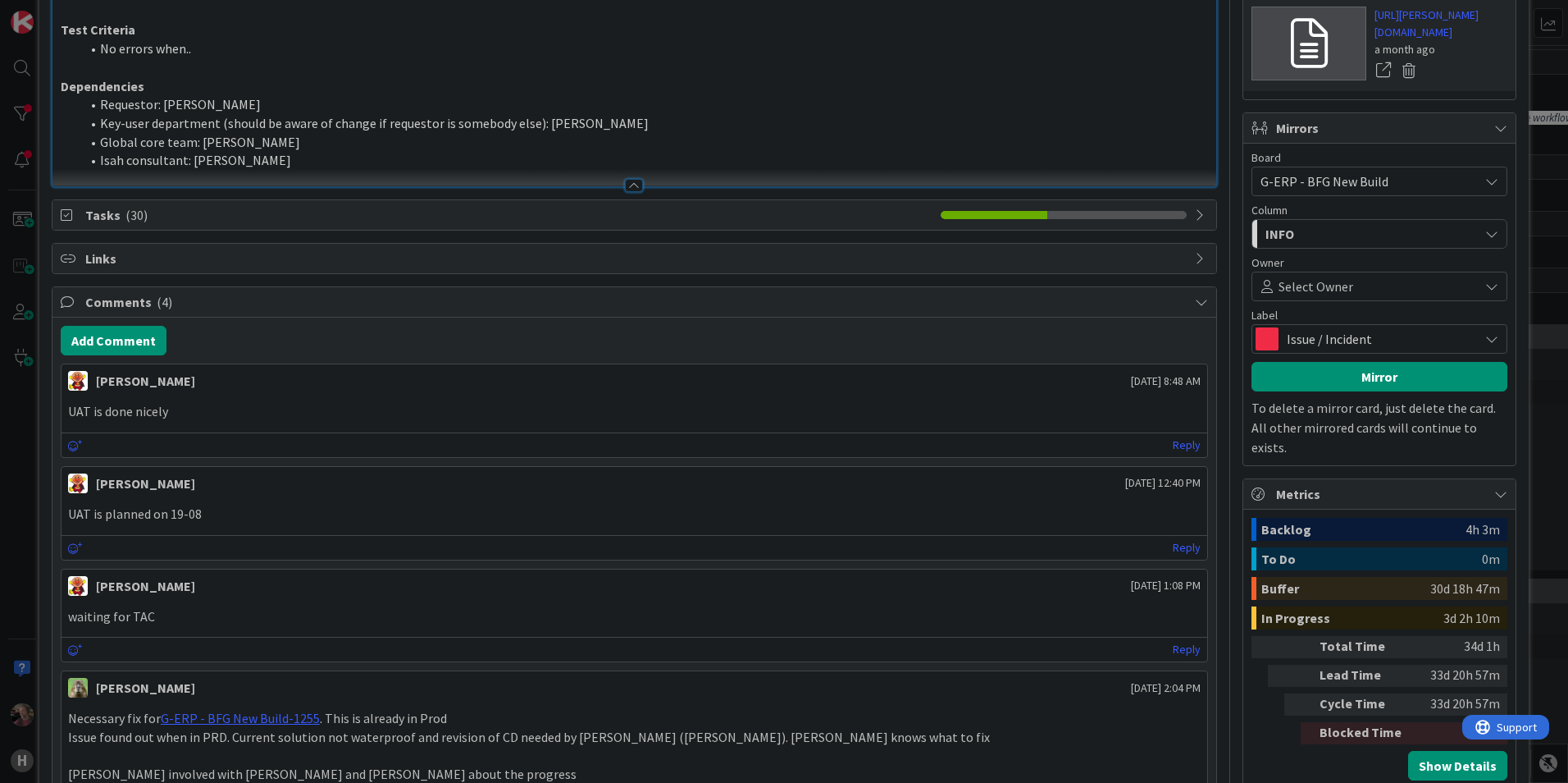
scroll to position [0, 0]
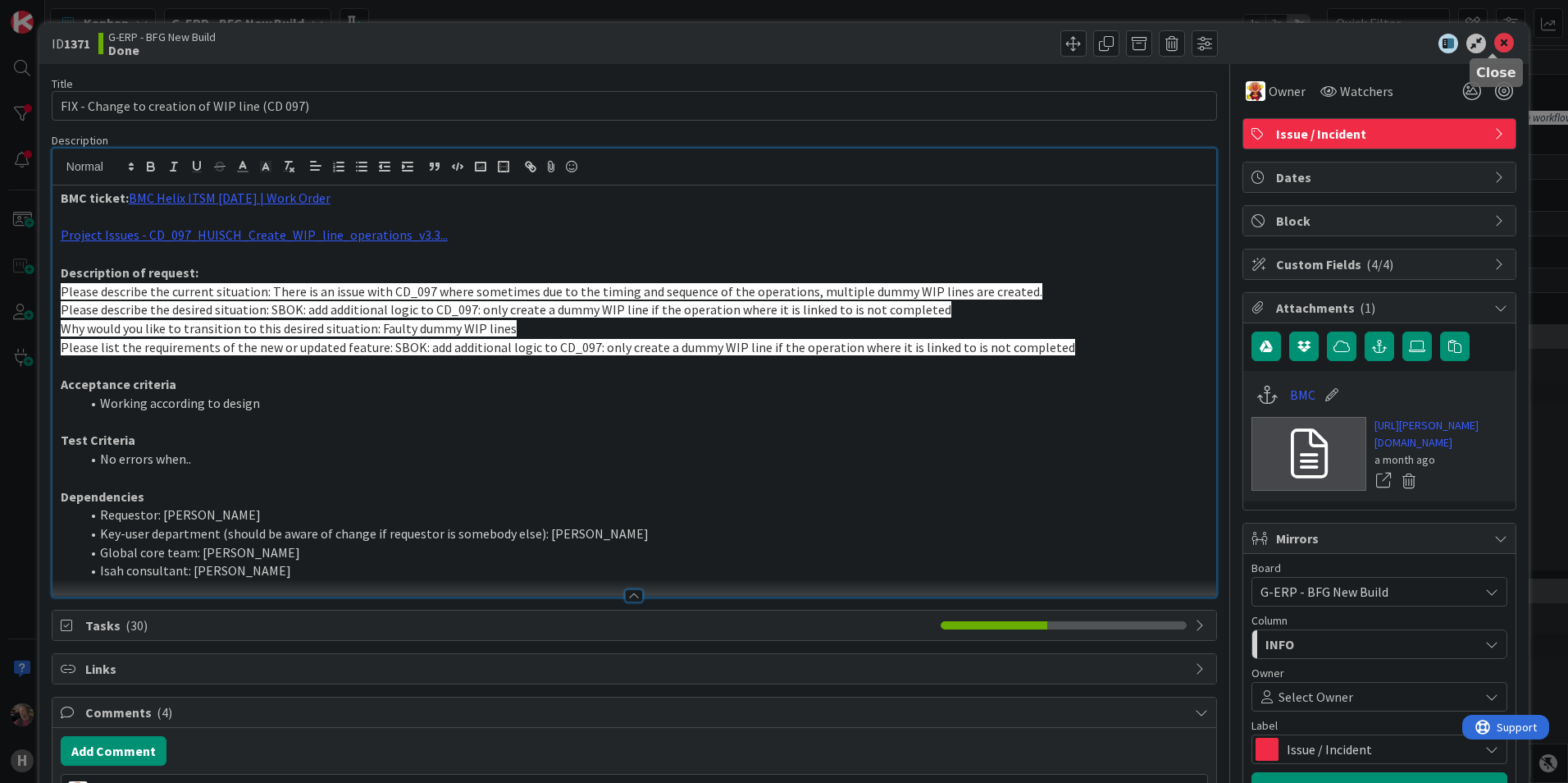
click at [1495, 43] on icon at bounding box center [1504, 43] width 20 height 20
